Goal: Task Accomplishment & Management: Complete application form

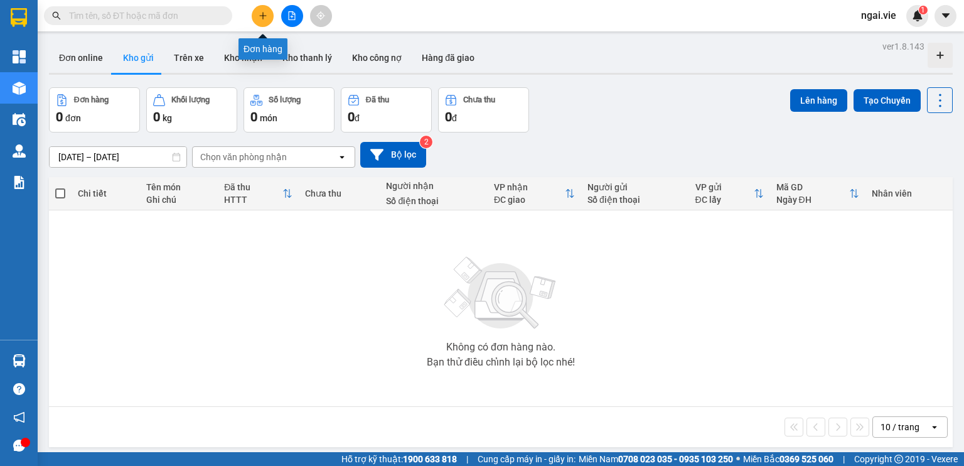
click at [258, 12] on icon "plus" at bounding box center [262, 15] width 9 height 9
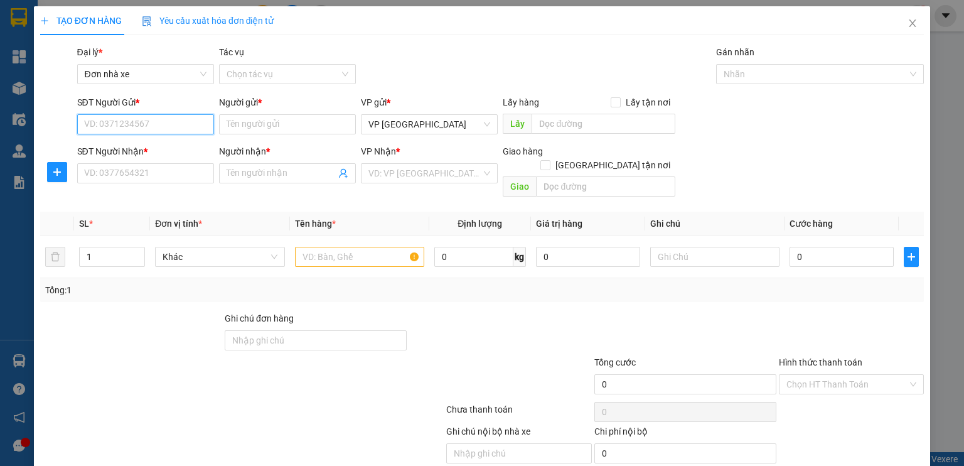
click at [114, 124] on input "SĐT Người Gửi *" at bounding box center [145, 124] width 137 height 20
type input "0904723044"
click at [248, 117] on input "Người gửi *" at bounding box center [287, 124] width 137 height 20
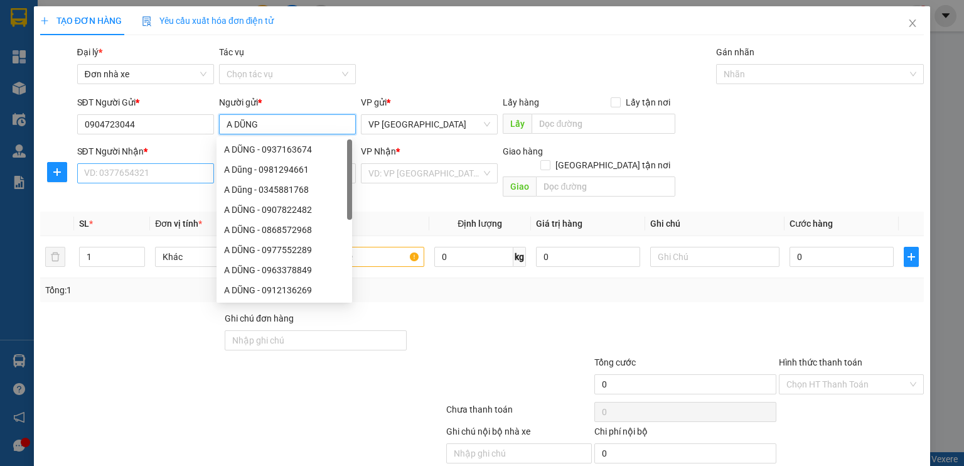
type input "A DŨNG"
click at [119, 175] on input "SĐT Người Nhận *" at bounding box center [145, 173] width 137 height 20
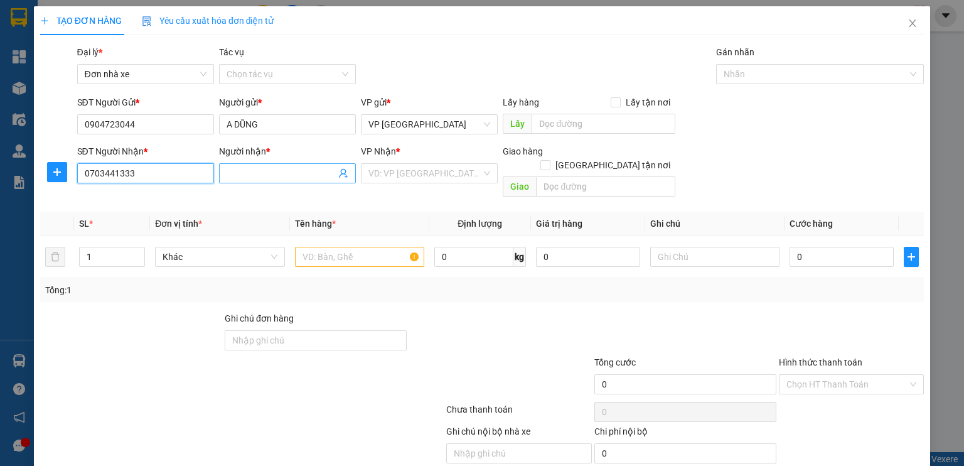
type input "0703441333"
click at [280, 173] on input "Người nhận *" at bounding box center [280, 173] width 109 height 14
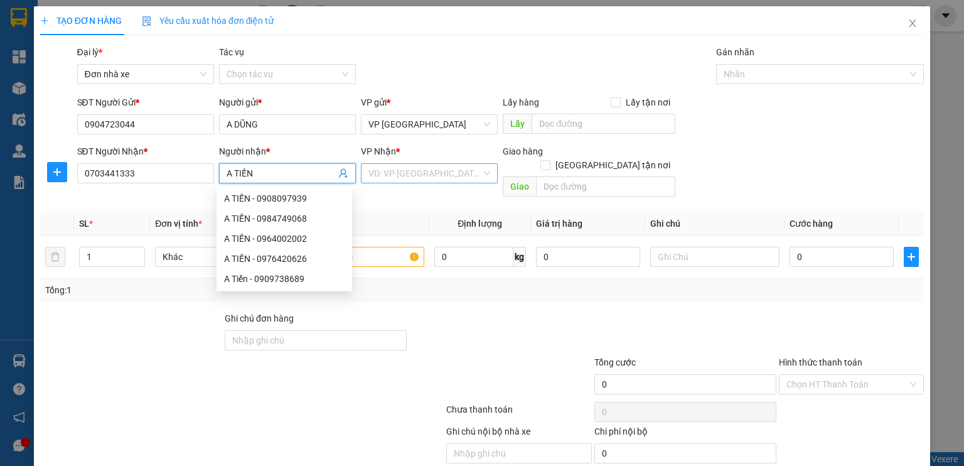
type input "A TIẾN"
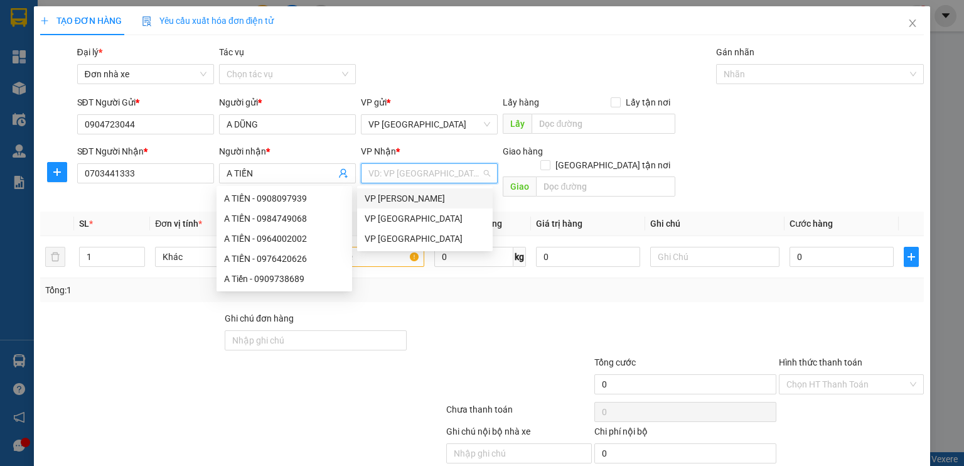
click at [432, 171] on input "search" at bounding box center [424, 173] width 113 height 19
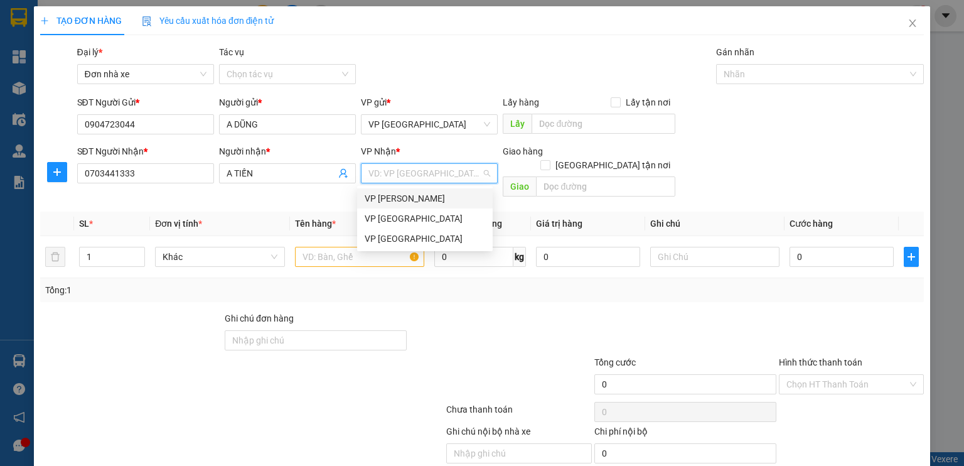
click at [407, 201] on div "VP [PERSON_NAME]" at bounding box center [425, 198] width 120 height 14
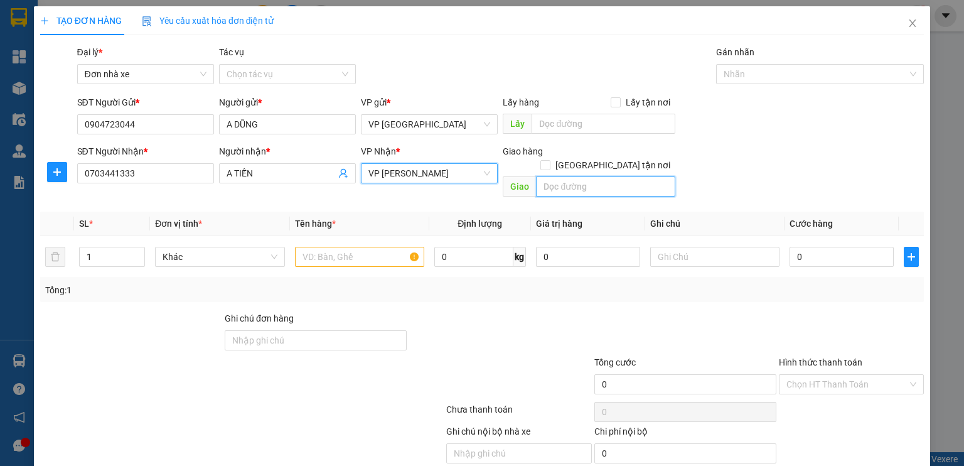
click at [562, 178] on input "text" at bounding box center [605, 186] width 139 height 20
type input "NGÃ 4 HỘI BÀI"
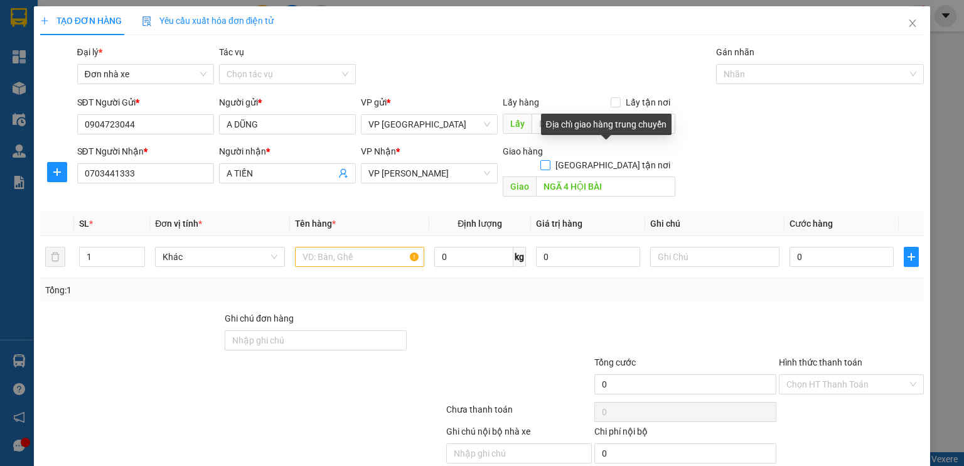
click at [549, 160] on input "Giao tận nơi" at bounding box center [544, 164] width 9 height 9
checkbox input "true"
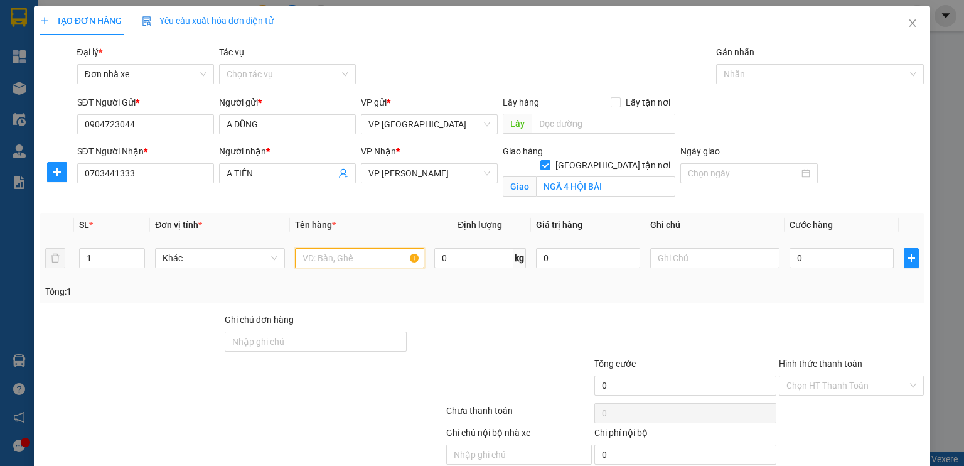
click at [350, 255] on input "text" at bounding box center [359, 258] width 129 height 20
type input "T"
type input "N"
type input "THỰC PHẨM"
click at [456, 252] on input "0" at bounding box center [473, 258] width 79 height 20
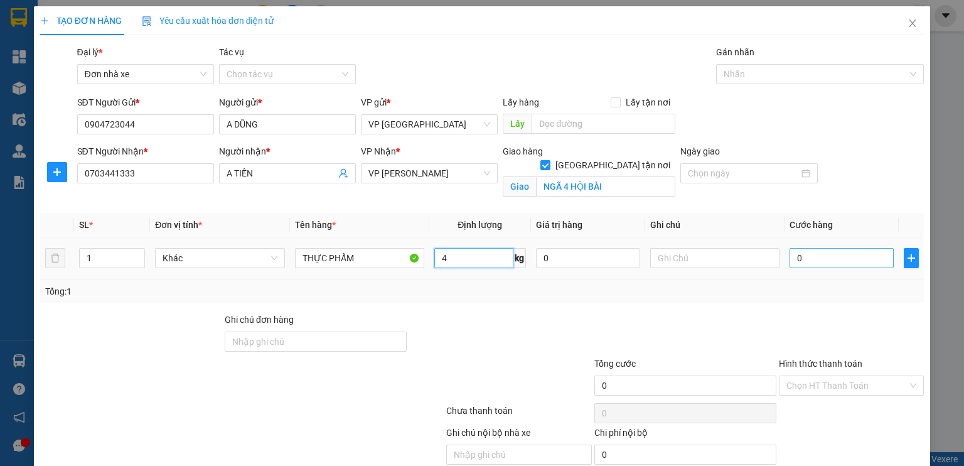
type input "4"
click at [813, 257] on input "0" at bounding box center [841, 258] width 104 height 20
type input "6"
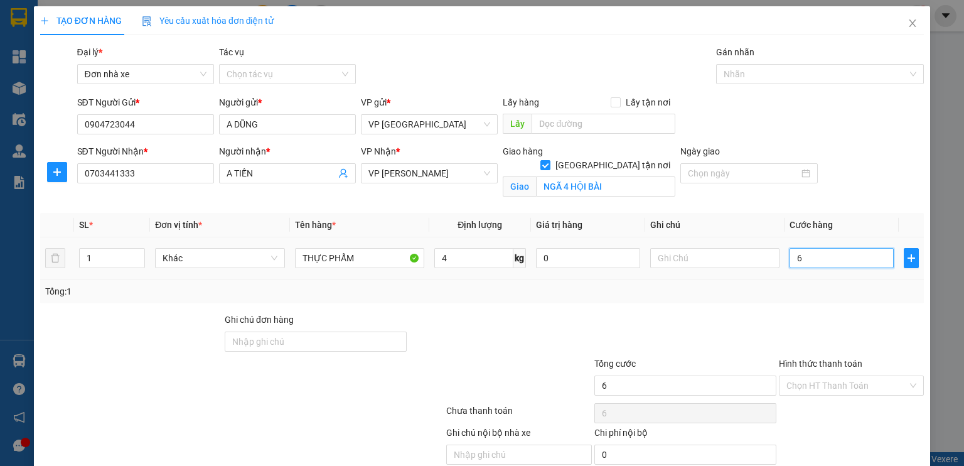
type input "60"
type input "600"
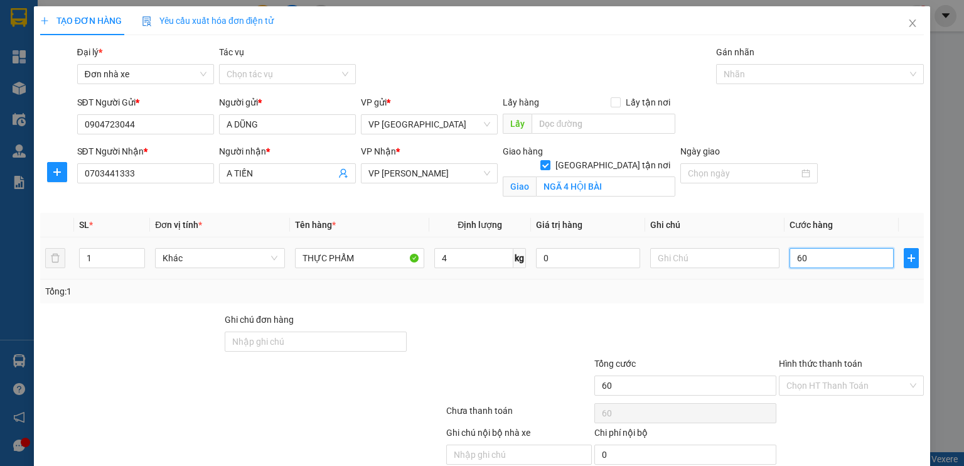
type input "600"
type input "6.000"
type input "60.000"
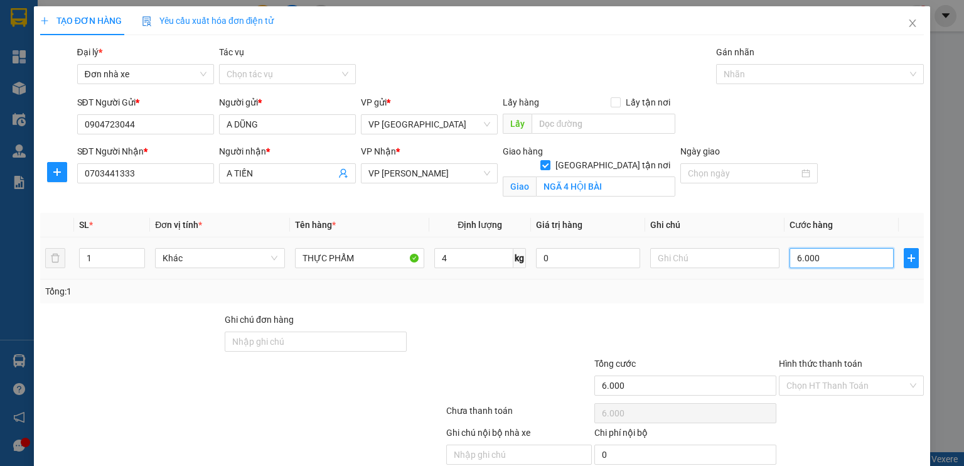
type input "60.000"
click at [705, 316] on div at bounding box center [685, 334] width 184 height 44
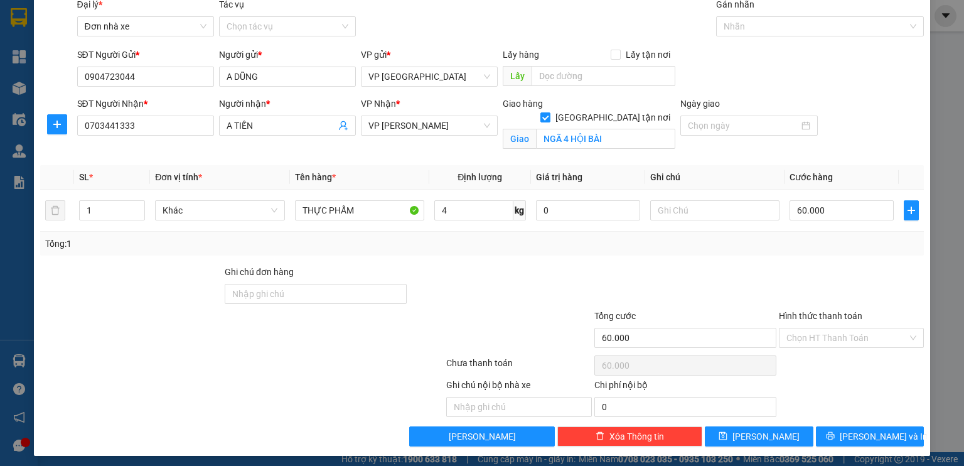
scroll to position [51, 0]
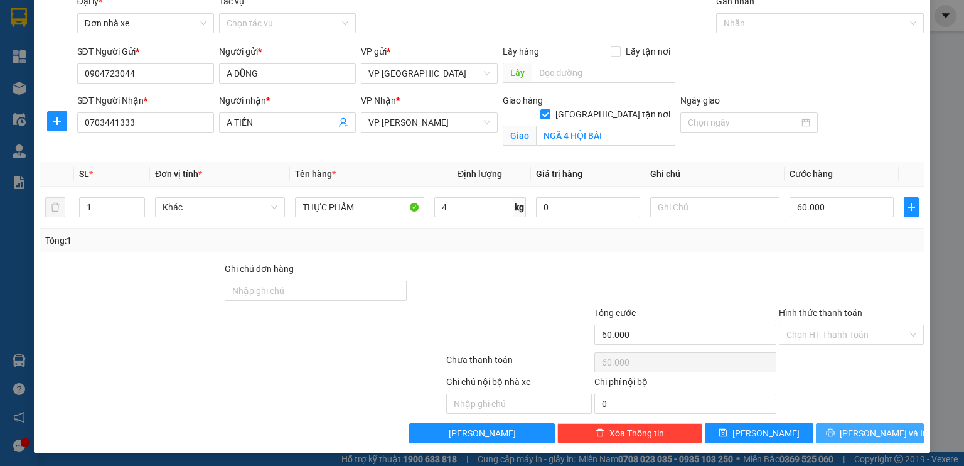
click at [834, 436] on span "printer" at bounding box center [830, 433] width 9 height 10
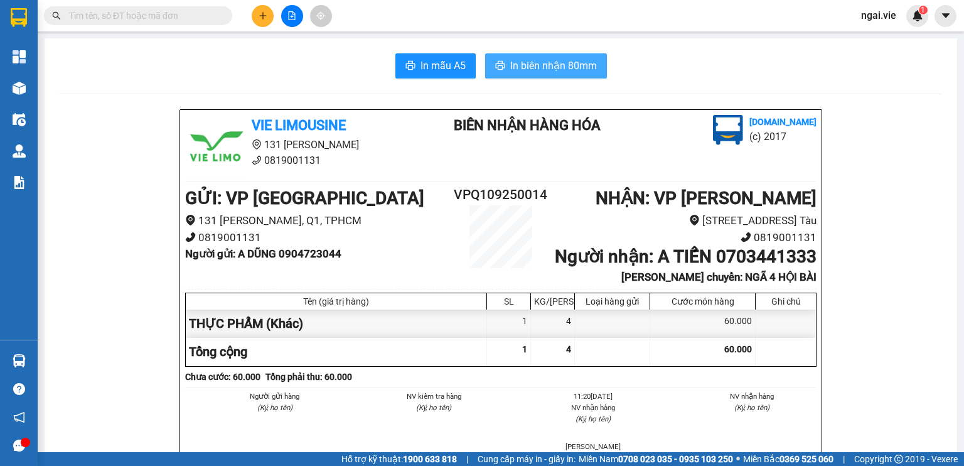
click at [530, 59] on span "In biên nhận 80mm" at bounding box center [553, 66] width 87 height 16
click at [525, 66] on span "In biên nhận 80mm" at bounding box center [553, 66] width 87 height 16
click at [568, 56] on button "In biên nhận 80mm" at bounding box center [546, 65] width 122 height 25
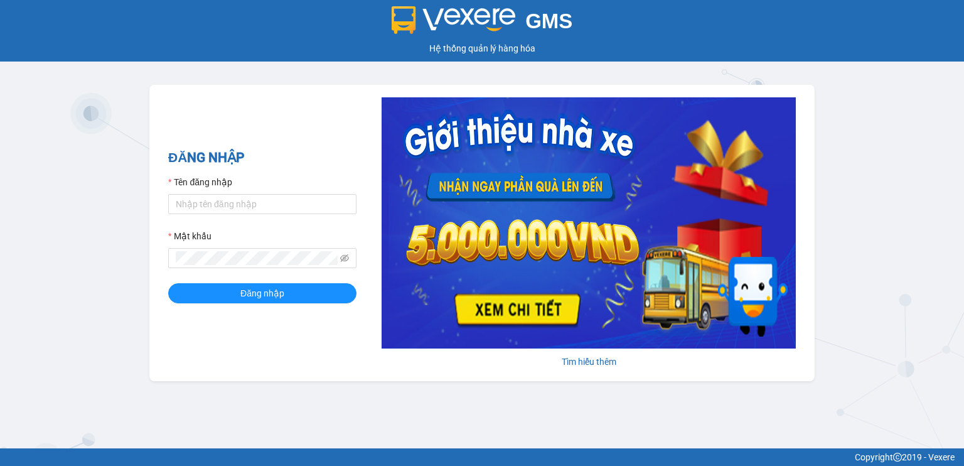
click at [258, 193] on div "Tên đăng nhập" at bounding box center [262, 184] width 188 height 19
click at [259, 201] on input "Tên đăng nhập" at bounding box center [262, 204] width 188 height 20
type input "ngai.vie"
click at [258, 296] on span "Đăng nhập" at bounding box center [262, 293] width 44 height 14
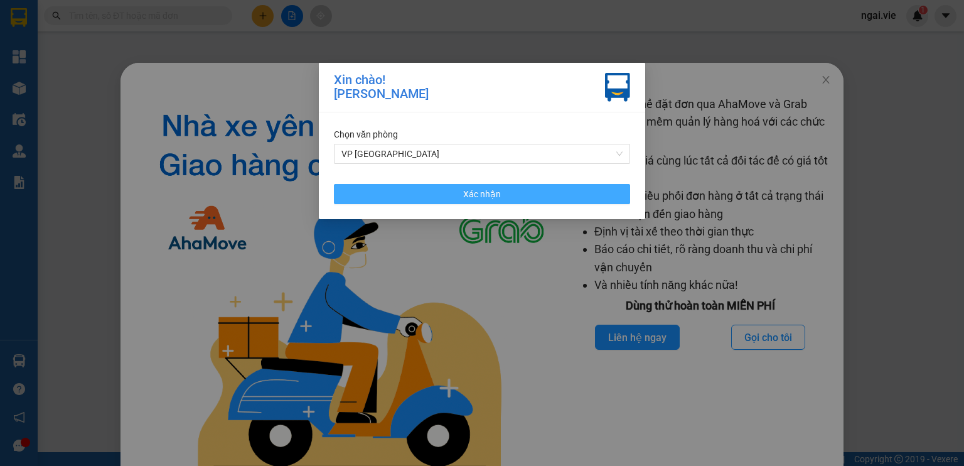
click at [459, 191] on button "Xác nhận" at bounding box center [482, 194] width 296 height 20
